Goal: Task Accomplishment & Management: Complete application form

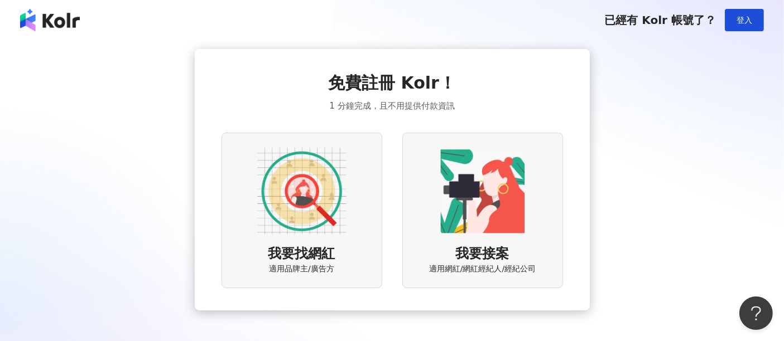
click at [292, 235] on img at bounding box center [301, 191] width 89 height 89
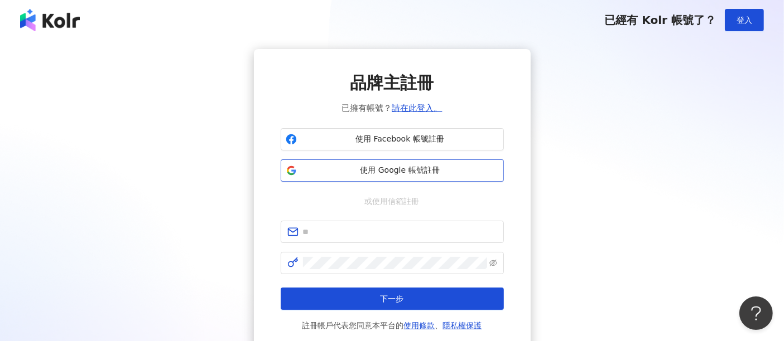
click at [359, 168] on span "使用 Google 帳號註冊" at bounding box center [399, 170] width 197 height 11
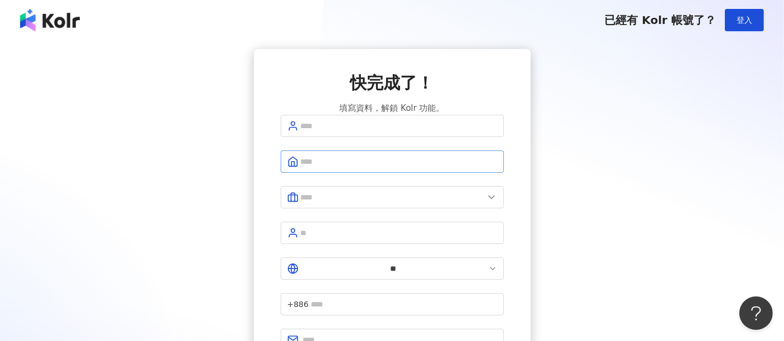
click at [397, 166] on span at bounding box center [392, 162] width 223 height 22
click at [399, 168] on input "text" at bounding box center [399, 162] width 196 height 12
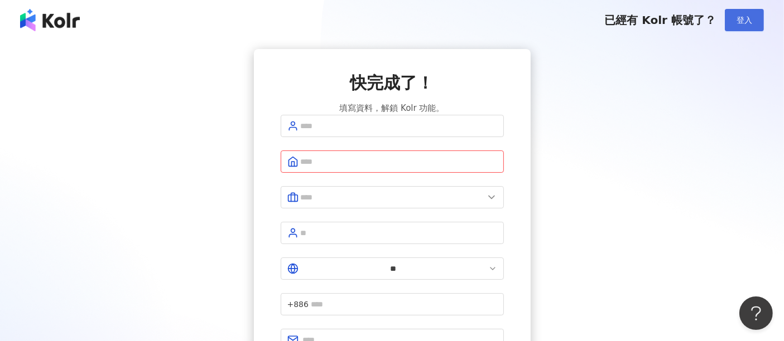
click at [748, 26] on button "登入" at bounding box center [743, 20] width 39 height 22
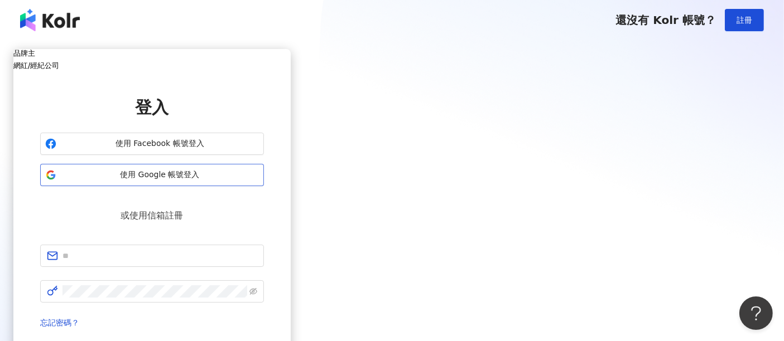
scroll to position [62, 0]
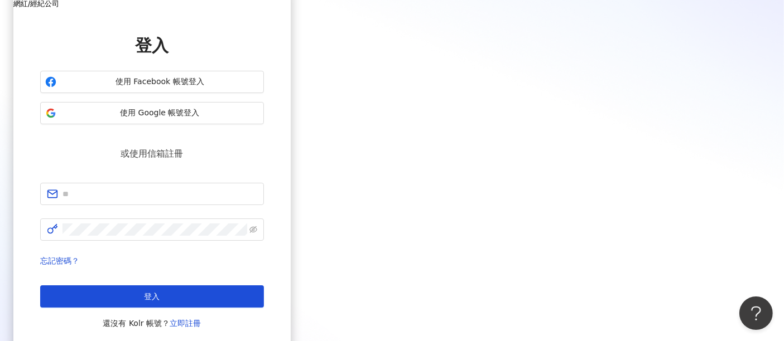
click at [291, 24] on div "品牌主 網紅/經紀公司 登入 使用 Facebook 帳號登入 使用 Google 帳號登入 或使用信箱註冊 忘記密碼？ 登入 還沒有 Kolr 帳號？ 立即…" at bounding box center [151, 169] width 277 height 365
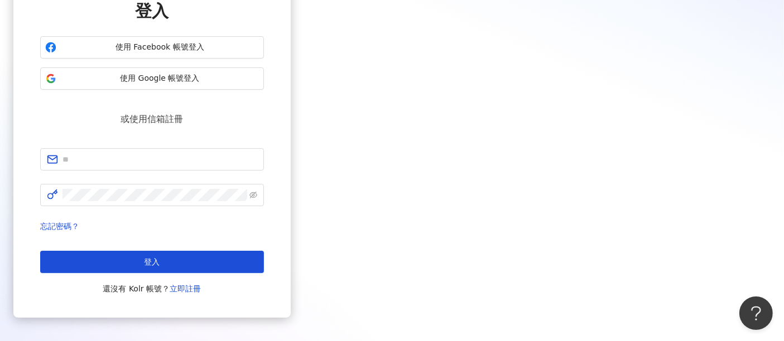
scroll to position [134, 0]
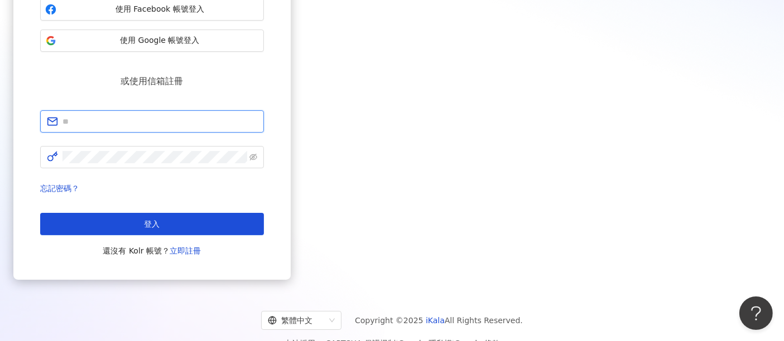
click at [257, 115] on input "text" at bounding box center [159, 121] width 195 height 12
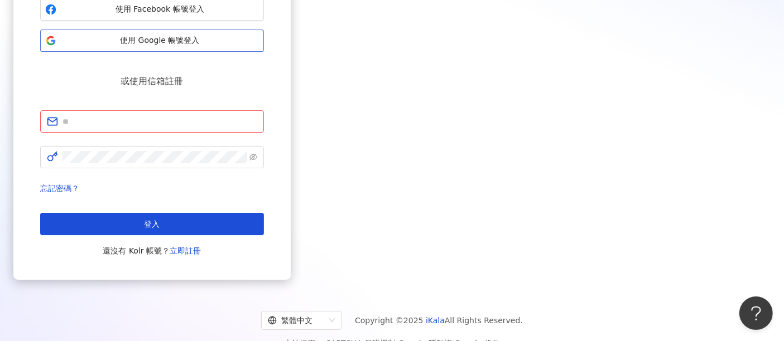
click at [264, 52] on button "使用 Google 帳號登入" at bounding box center [152, 41] width 224 height 22
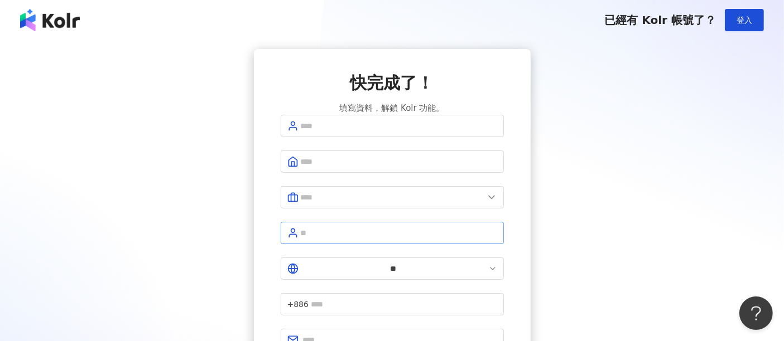
drag, startPoint x: 264, startPoint y: 112, endPoint x: 383, endPoint y: 238, distance: 173.2
click at [264, 112] on div "快完成了！ 填寫資料，解鎖 Kolr 功能。 ** +886 註冊完成" at bounding box center [392, 229] width 277 height 360
